Goal: Information Seeking & Learning: Learn about a topic

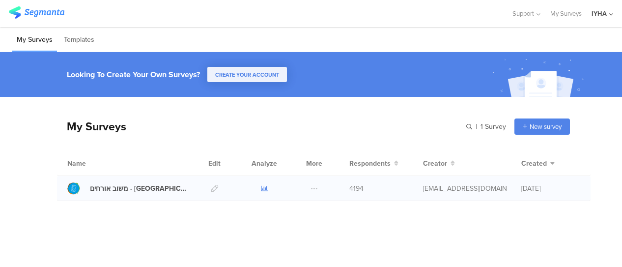
click at [264, 185] on icon at bounding box center [264, 188] width 7 height 7
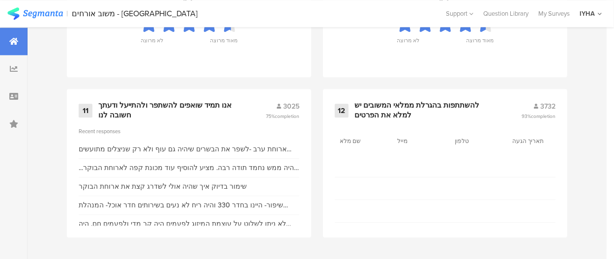
scroll to position [1202, 0]
click at [205, 107] on div "אנו תמיד שואפים להשתפר ולהתייעל ודעתך חשובה לנו" at bounding box center [169, 110] width 143 height 19
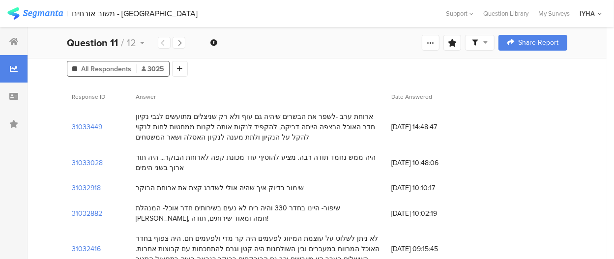
scroll to position [49, 0]
